Goal: Find specific page/section: Find specific page/section

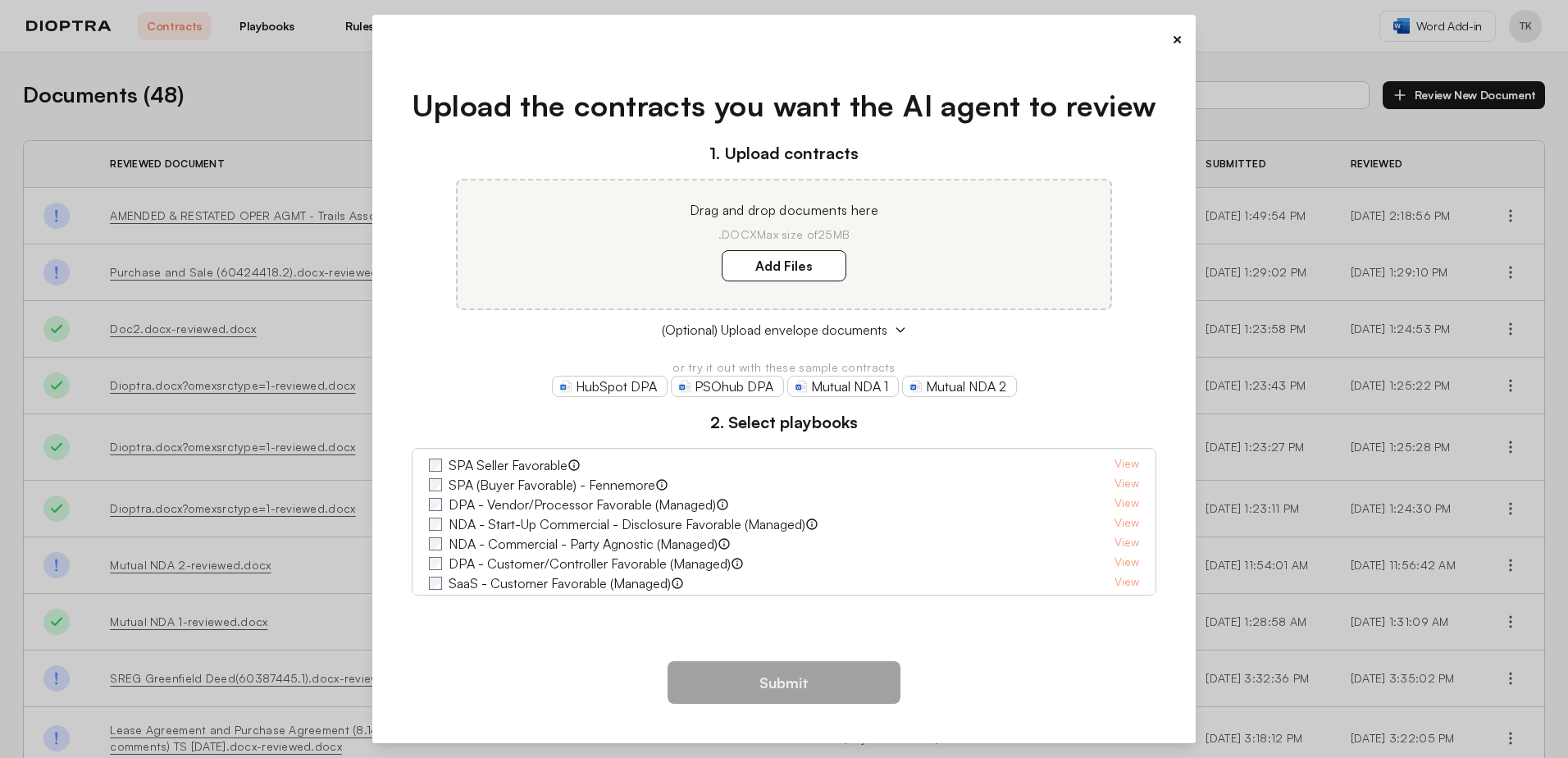
click at [1175, 34] on button "×" at bounding box center [1176, 39] width 10 height 23
click at [1173, 44] on button "×" at bounding box center [1176, 39] width 10 height 23
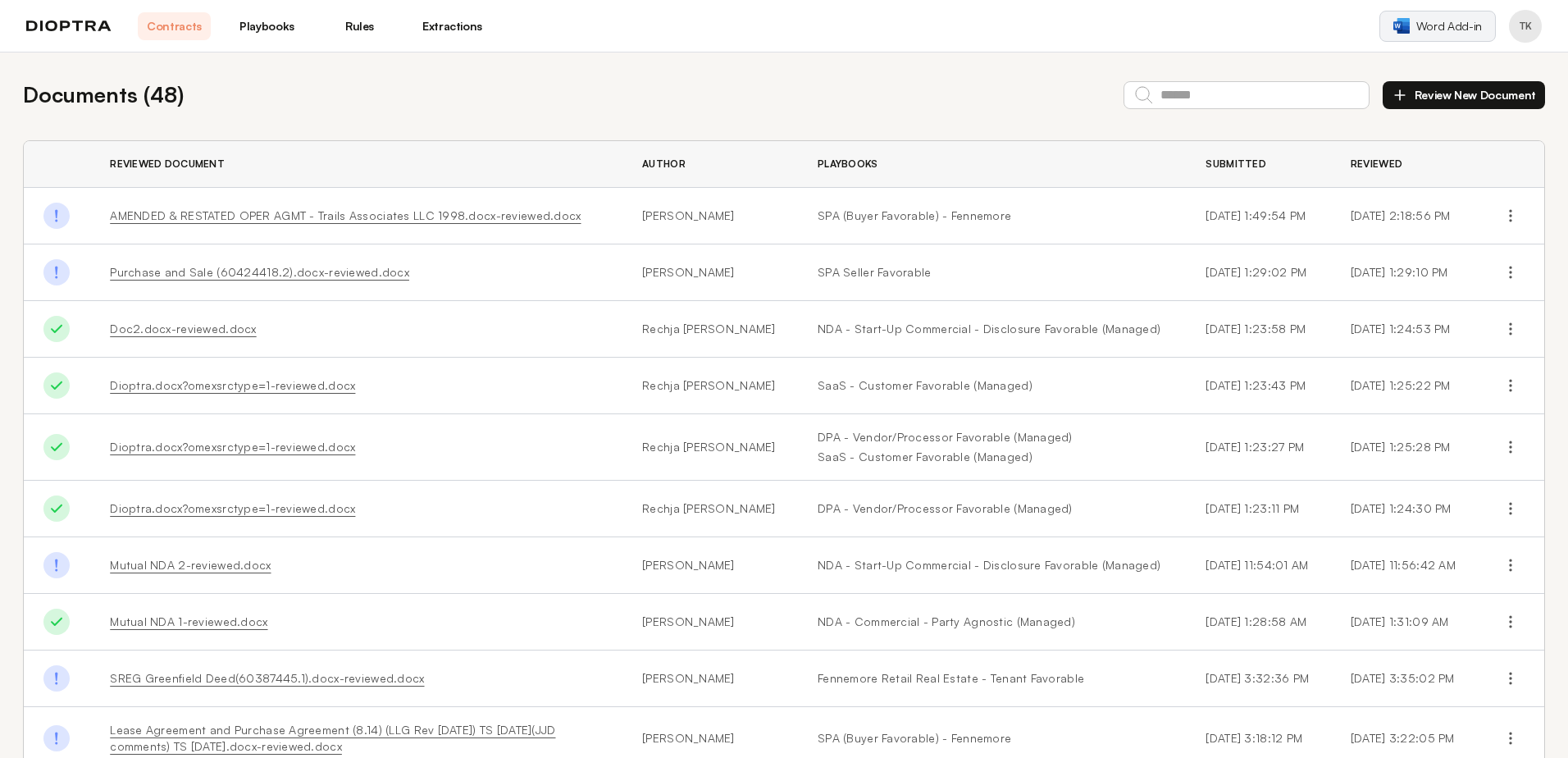
click at [1434, 24] on span "Word Add-in" at bounding box center [1448, 26] width 65 height 16
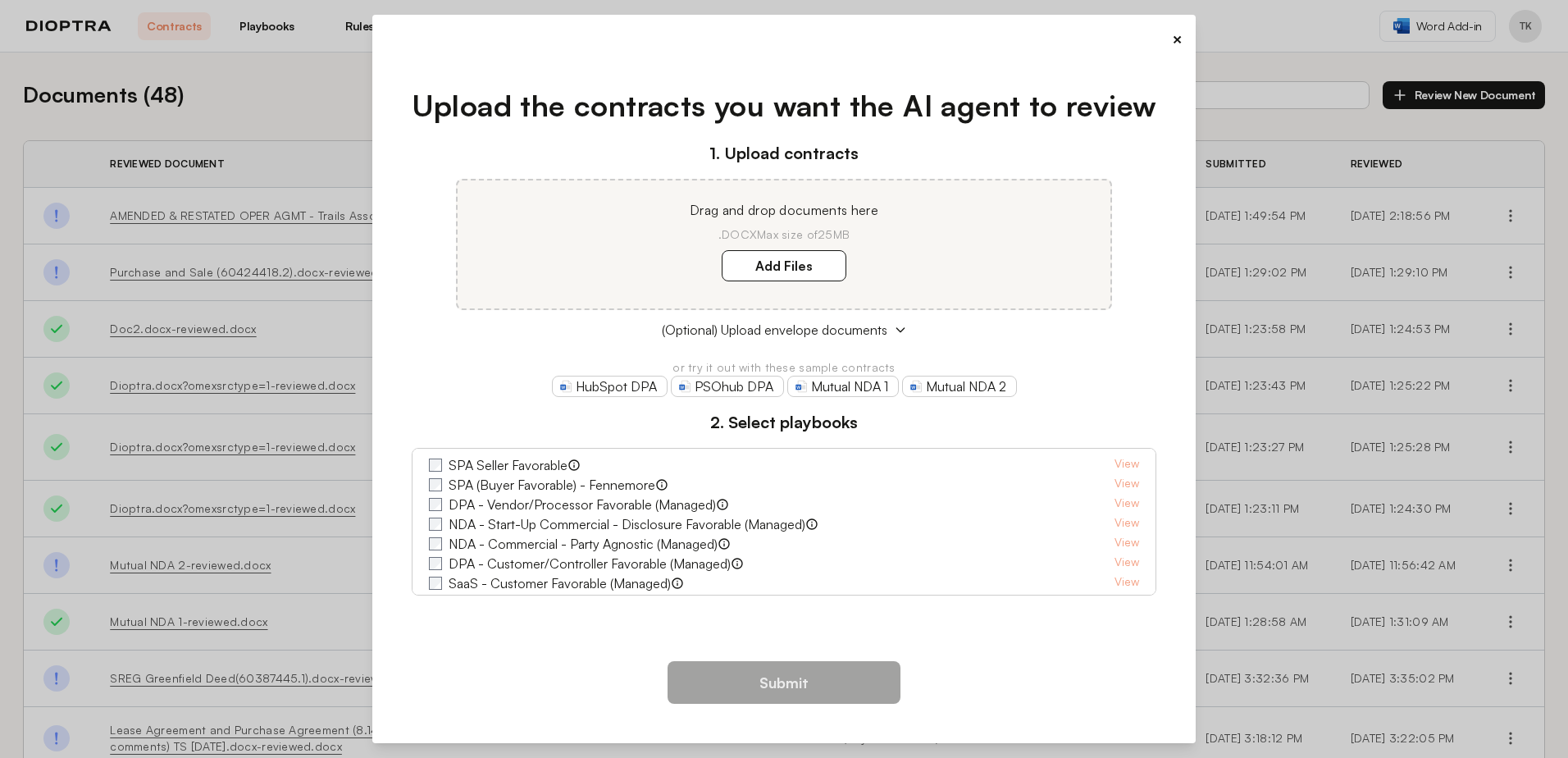
click at [1449, 22] on div "× Upload the contracts you want the AI agent to review 1. Upload contracts Drag…" at bounding box center [784, 379] width 1568 height 758
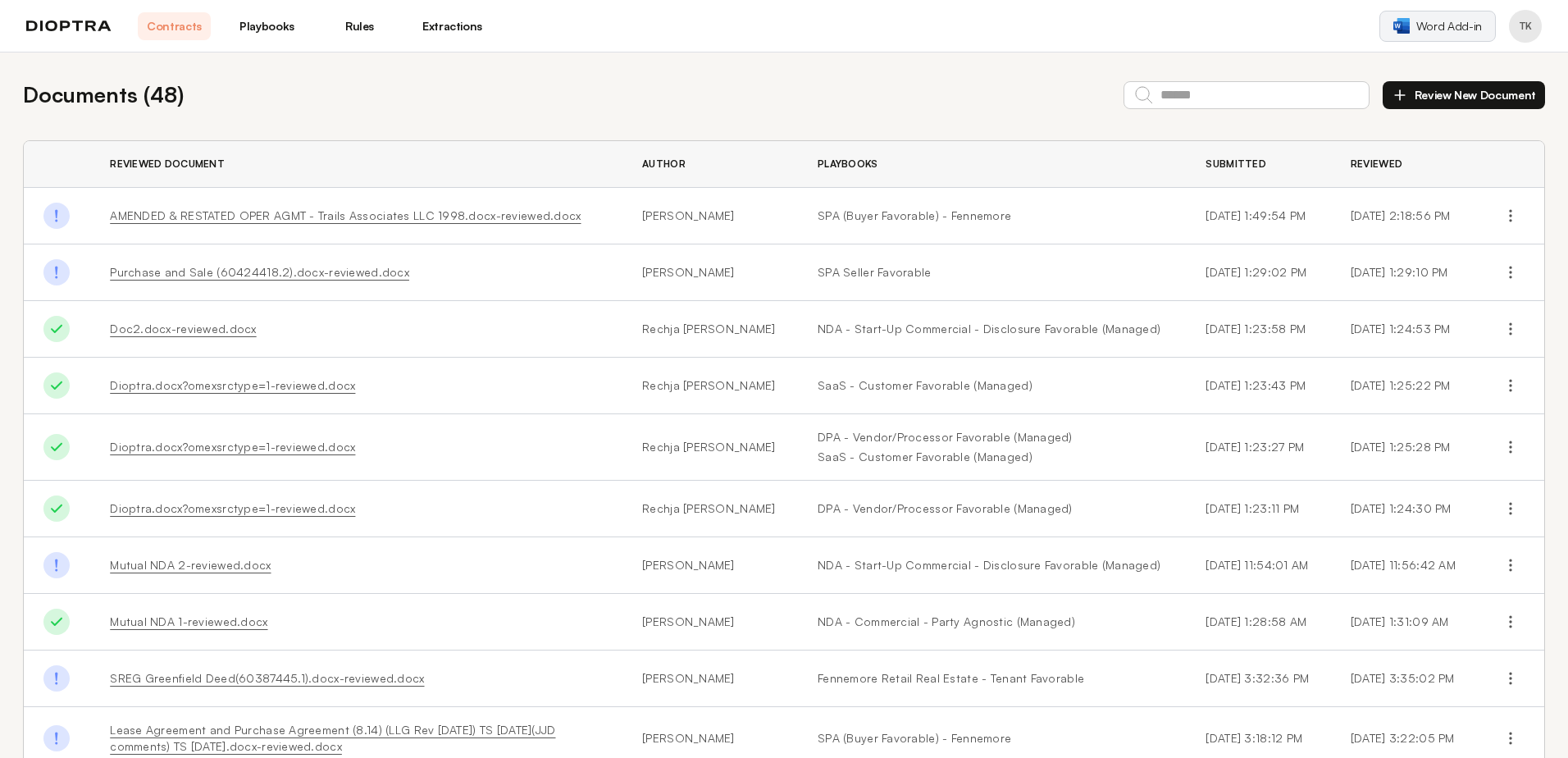
click at [1449, 22] on span "Word Add-in" at bounding box center [1448, 26] width 65 height 16
click at [61, 26] on img at bounding box center [69, 26] width 85 height 11
